Goal: Task Accomplishment & Management: Complete application form

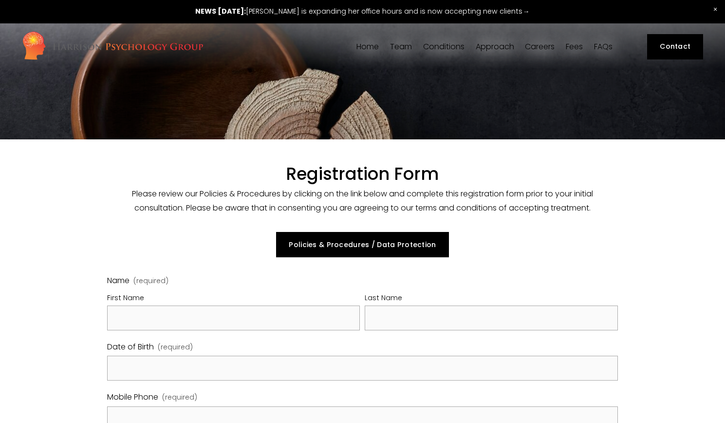
select select "GB"
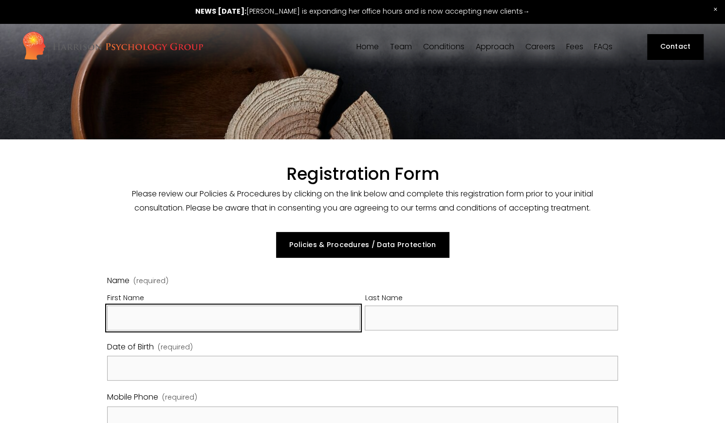
click at [261, 308] on input "First Name" at bounding box center [233, 317] width 253 height 25
type input "[PERSON_NAME]"
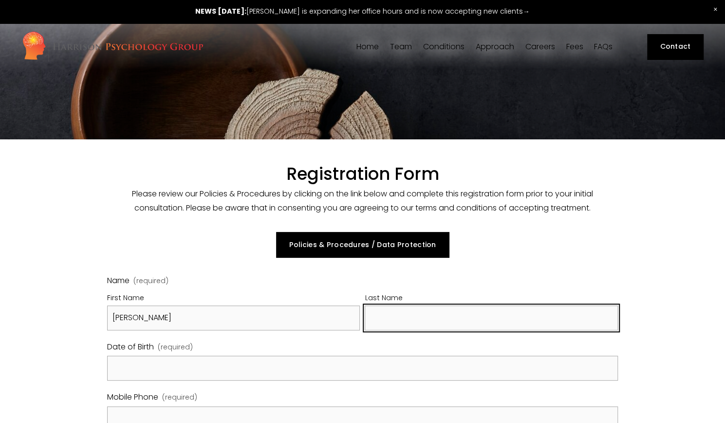
type input "[PERSON_NAME]"
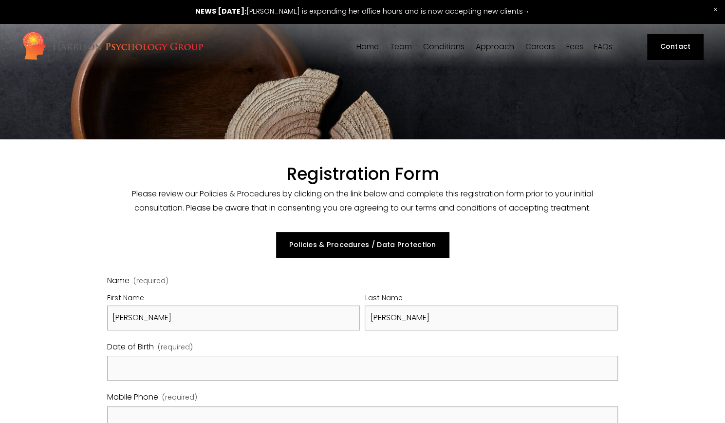
type input "[PERSON_NAME][EMAIL_ADDRESS][DOMAIN_NAME]"
type input "Flat 47, [PERSON_NAME][GEOGRAPHIC_DATA]"
type input "[GEOGRAPHIC_DATA]"
type input "SE5 [DATE]"
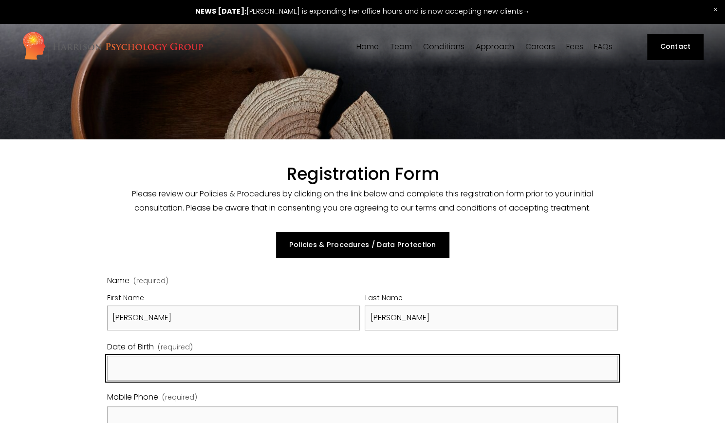
click at [220, 374] on input "Date of Birth (required)" at bounding box center [362, 367] width 511 height 25
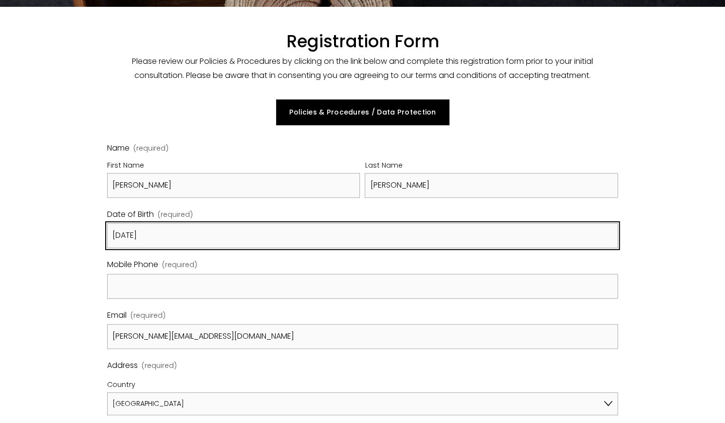
scroll to position [240, 0]
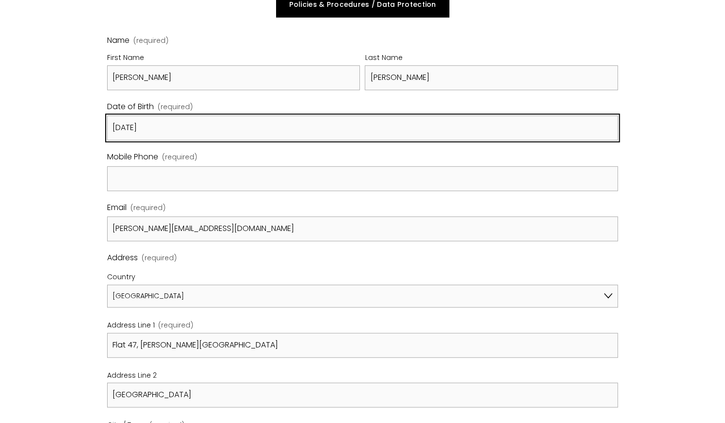
type input "[DATE]"
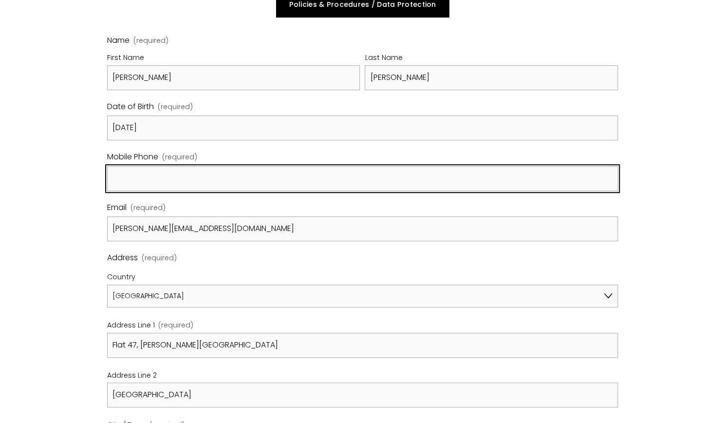
click at [223, 184] on input "Mobile Phone (required)" at bounding box center [362, 178] width 511 height 25
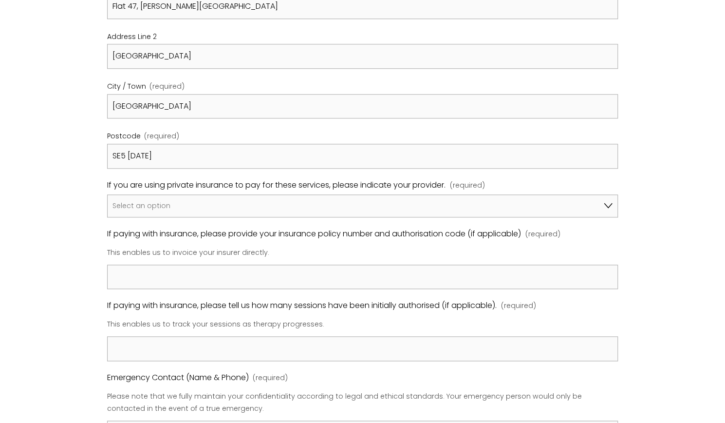
scroll to position [579, 0]
type input "07890018915"
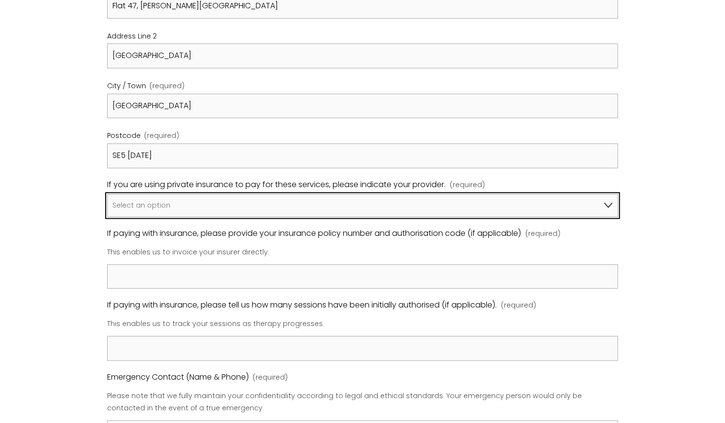
click at [229, 197] on select "Select an option I am not using insurance Axa Aviva Bupa Cigna Healix Vitality …" at bounding box center [362, 205] width 511 height 23
select select "Bupa"
click at [107, 194] on select "Select an option I am not using insurance Axa Aviva Bupa Cigna Healix Vitality …" at bounding box center [362, 205] width 511 height 23
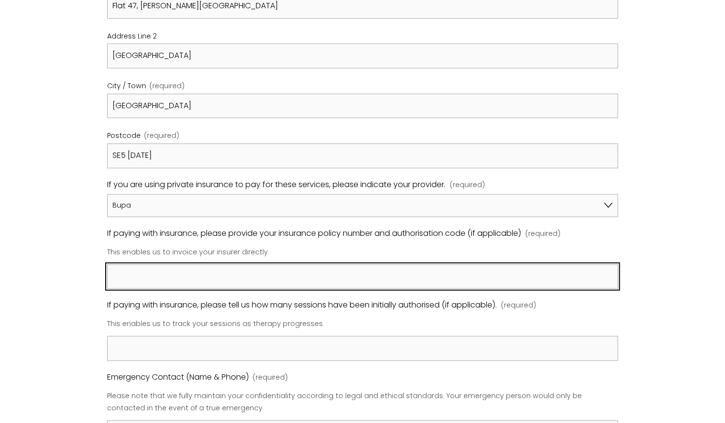
click at [217, 268] on input "If paying with insurance, please provide your insurance policy number and autho…" at bounding box center [362, 276] width 511 height 25
click at [301, 274] on input "Membership Number: 0841339777, Pre Authorisartion Code:" at bounding box center [362, 276] width 511 height 25
click at [290, 272] on input "Membership Number: 0841339777, Pre Authorization Code:" at bounding box center [362, 276] width 511 height 25
click at [358, 280] on input "Membership Number: 0841339777, Pre Authorisation Code:" at bounding box center [362, 276] width 511 height 25
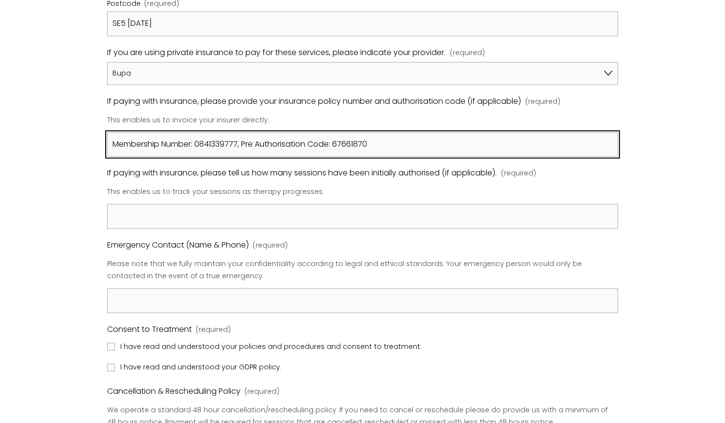
scroll to position [711, 0]
type input "Membership Number: 0841339777, Pre Authorisation Code: 67661870"
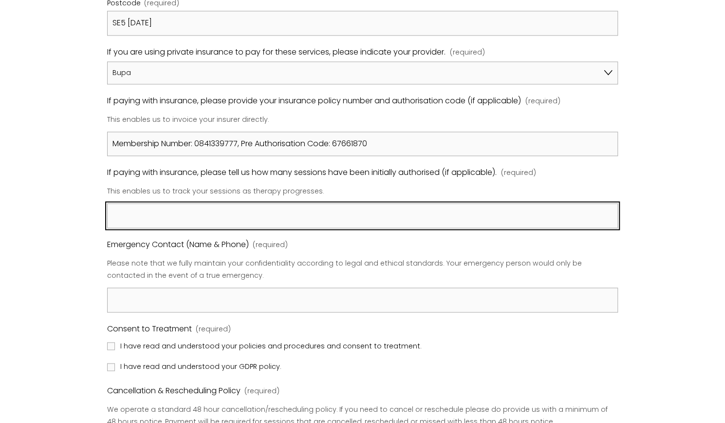
click at [392, 214] on input "If paying with insurance, please tell us how many sessions have been initially …" at bounding box center [362, 215] width 511 height 25
click at [111, 213] on input "20 (but on the phone recently said this has changed to a course of therapy that…" at bounding box center [362, 215] width 511 height 25
type input "Originally 20 (but on the phone recently said this has changed to a course of t…"
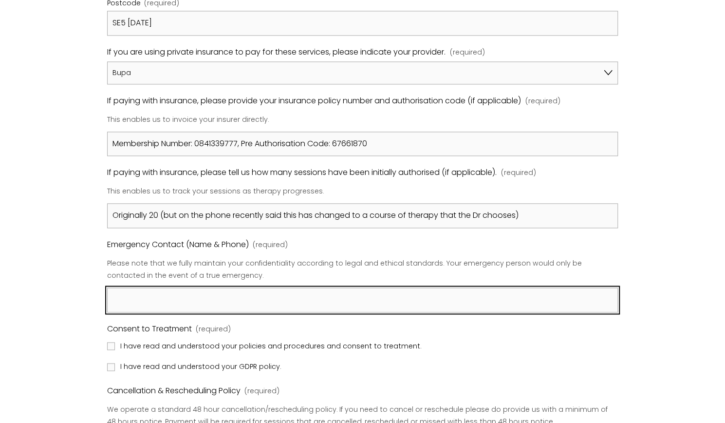
click at [150, 289] on input "Emergency Contact (Name & Phone) (required)" at bounding box center [362, 299] width 511 height 25
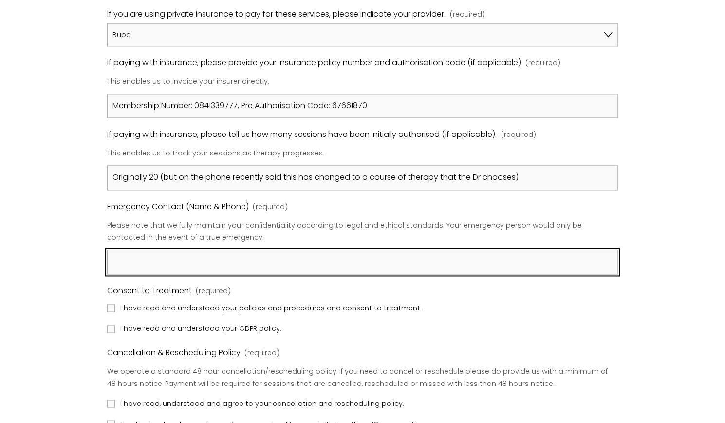
scroll to position [782, 0]
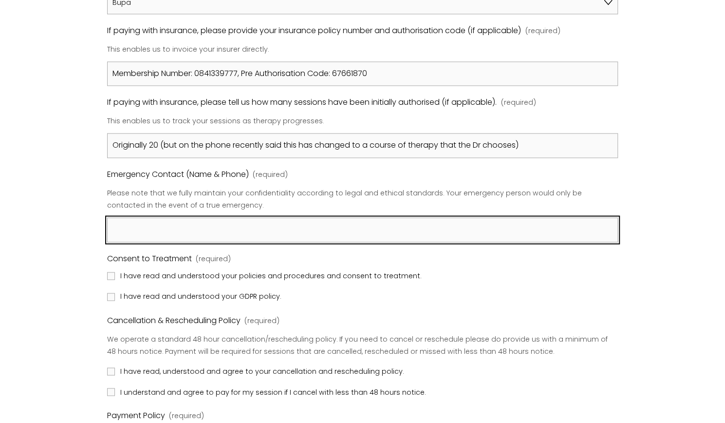
click at [184, 228] on input "Emergency Contact (Name & Phone) (required)" at bounding box center [362, 229] width 511 height 25
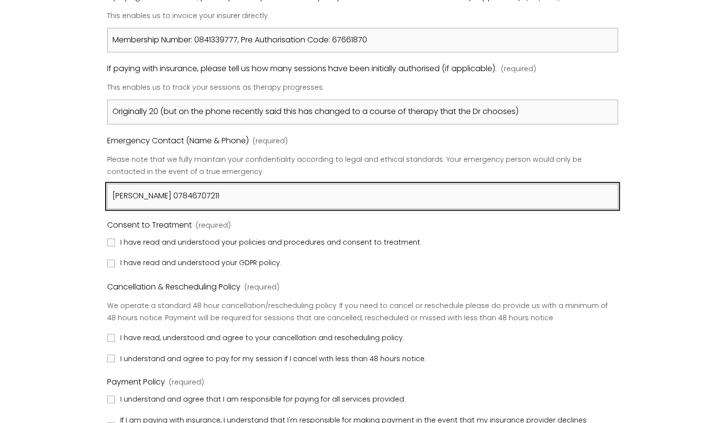
scroll to position [816, 0]
type input "[PERSON_NAME] 07846707211"
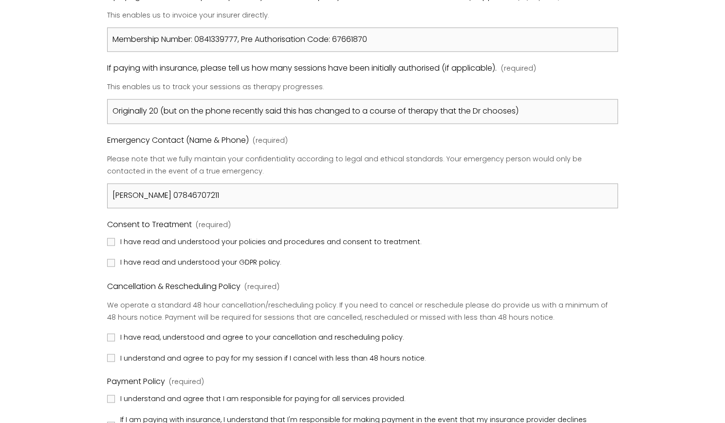
click at [125, 242] on span "I have read and understood your policies and procedures and consent to treatmen…" at bounding box center [270, 242] width 301 height 13
click at [115, 242] on input "I have read and understood your policies and procedures and consent to treatmen…" at bounding box center [111, 242] width 8 height 8
checkbox input "true"
click at [113, 260] on input "I have read and understood your GDPR policy." at bounding box center [111, 263] width 8 height 8
checkbox input "true"
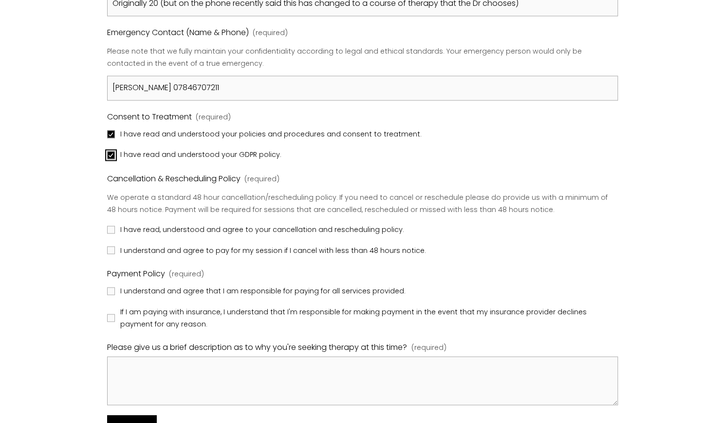
scroll to position [924, 0]
click at [115, 223] on label "I have read, understood and agree to your cancellation and rescheduling policy." at bounding box center [256, 229] width 299 height 13
click at [115, 225] on input "I have read, understood and agree to your cancellation and rescheduling policy." at bounding box center [111, 229] width 8 height 8
checkbox input "true"
click at [114, 245] on input "I understand and agree to pay for my session if I cancel with less than 48 hour…" at bounding box center [111, 249] width 8 height 8
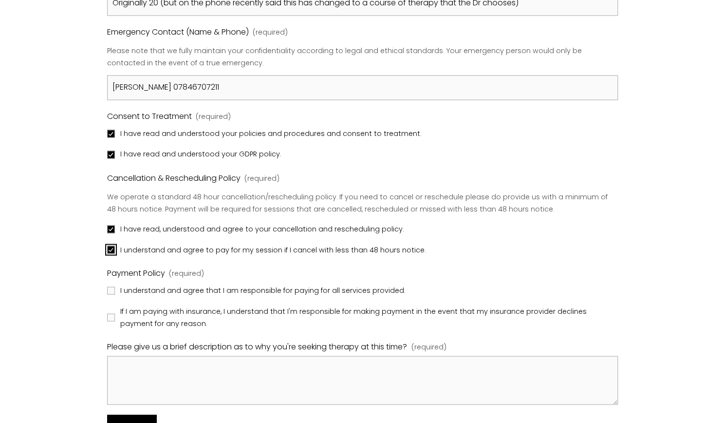
checkbox input "true"
click at [111, 288] on input "I understand and agree that I am responsible for paying for all services provid…" at bounding box center [111, 290] width 8 height 8
checkbox input "true"
click at [114, 313] on input "If I am paying with insurance, I understand that I'm responsible for making pay…" at bounding box center [111, 317] width 8 height 8
checkbox input "true"
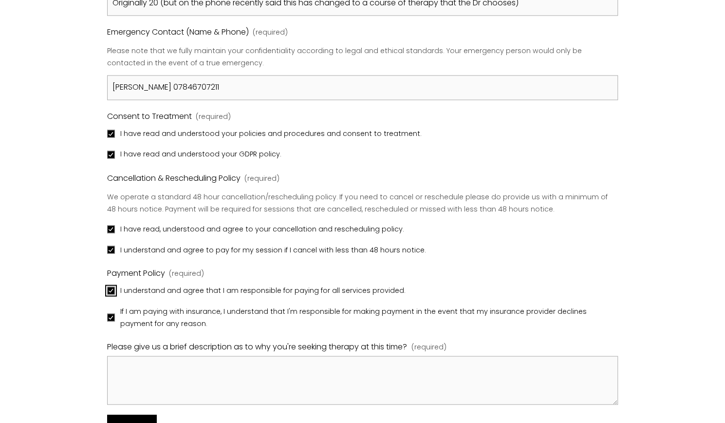
click at [114, 288] on input "I understand and agree that I am responsible for paying for all services provid…" at bounding box center [111, 290] width 8 height 8
checkbox input "false"
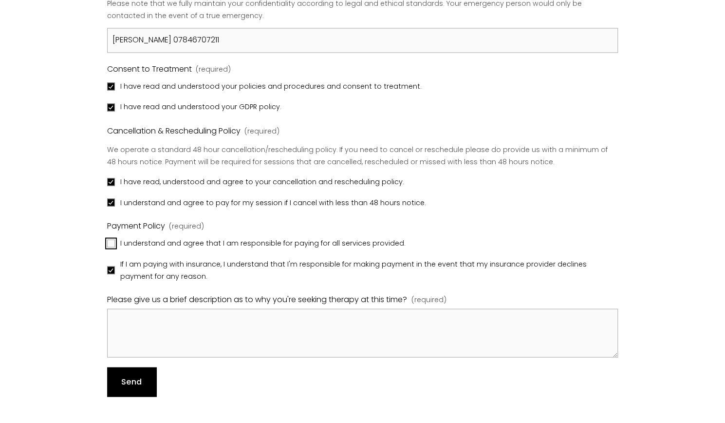
scroll to position [972, 0]
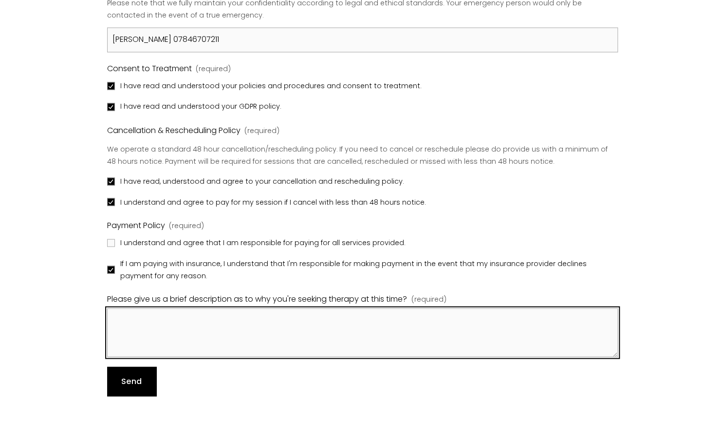
click at [135, 333] on textarea "Please give us a brief description as to why you're seeking therapy at this tim…" at bounding box center [362, 332] width 511 height 49
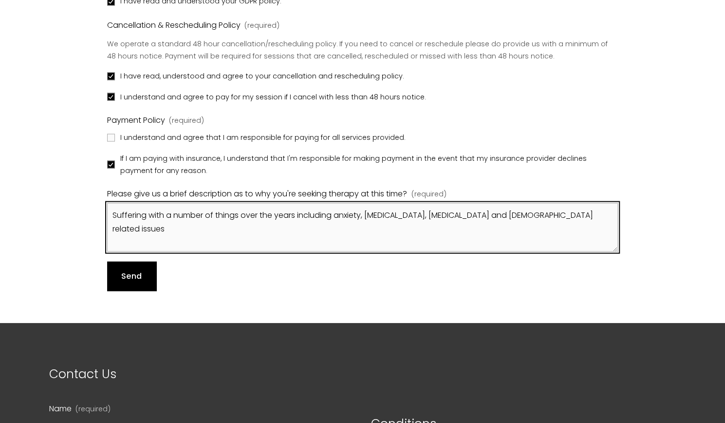
scroll to position [1094, 0]
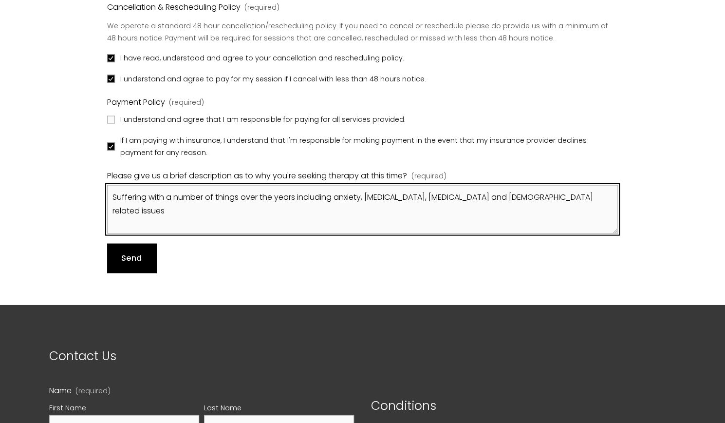
type textarea "Suffering with a number of things over the years including anxiety, [MEDICAL_DA…"
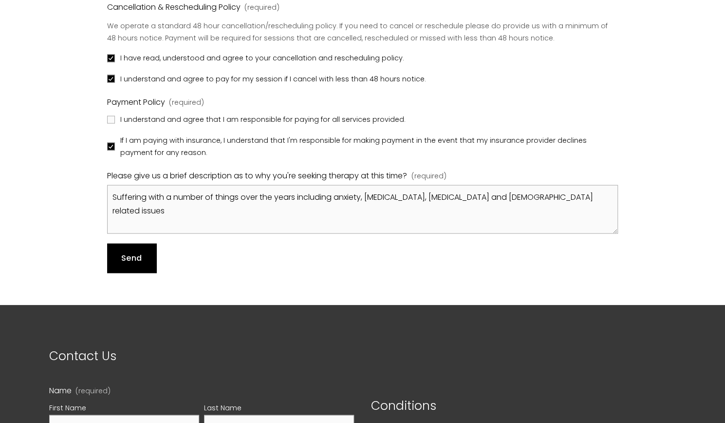
click at [116, 116] on label "I understand and agree that I am responsible for paying for all services provid…" at bounding box center [257, 119] width 300 height 13
click at [115, 116] on input "I understand and agree that I am responsible for paying for all services provid…" at bounding box center [111, 120] width 8 height 8
checkbox input "true"
click at [143, 253] on button "Send Send" at bounding box center [131, 257] width 49 height 29
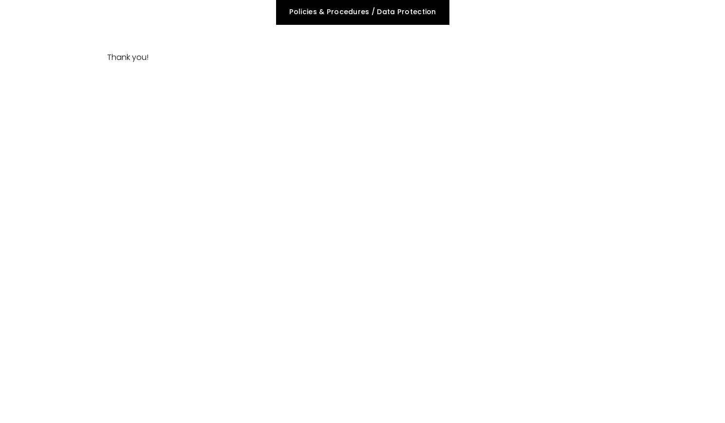
scroll to position [233, 0]
